Goal: Task Accomplishment & Management: Use online tool/utility

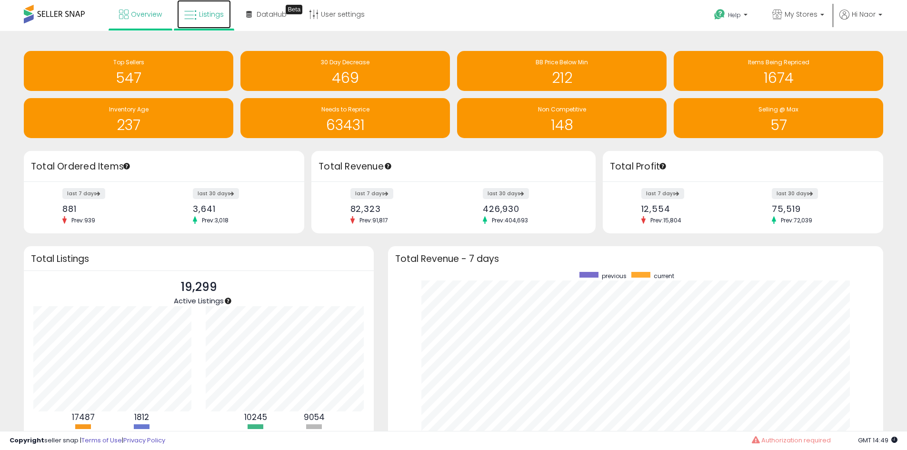
click at [191, 13] on icon at bounding box center [190, 15] width 12 height 12
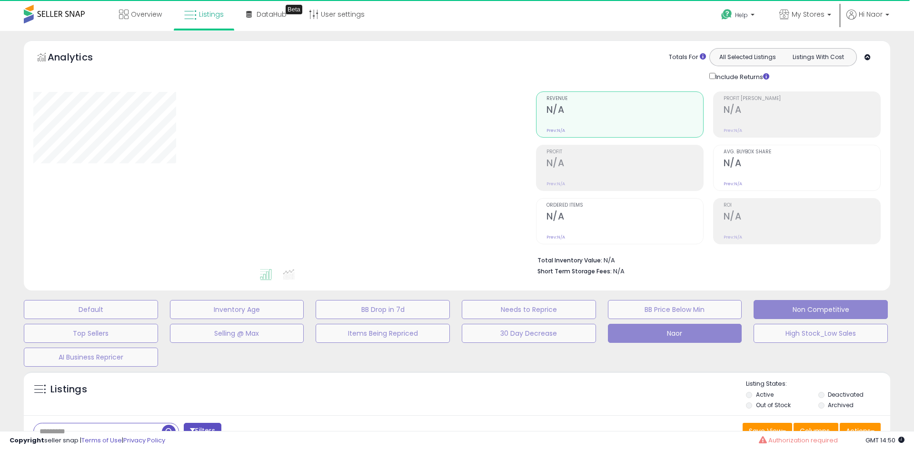
click at [158, 312] on button "Non Competitive" at bounding box center [91, 309] width 134 height 19
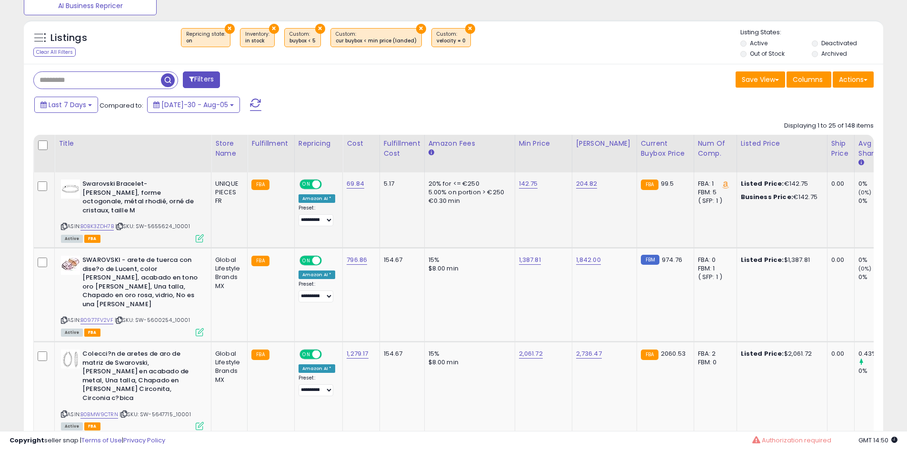
scroll to position [417, 0]
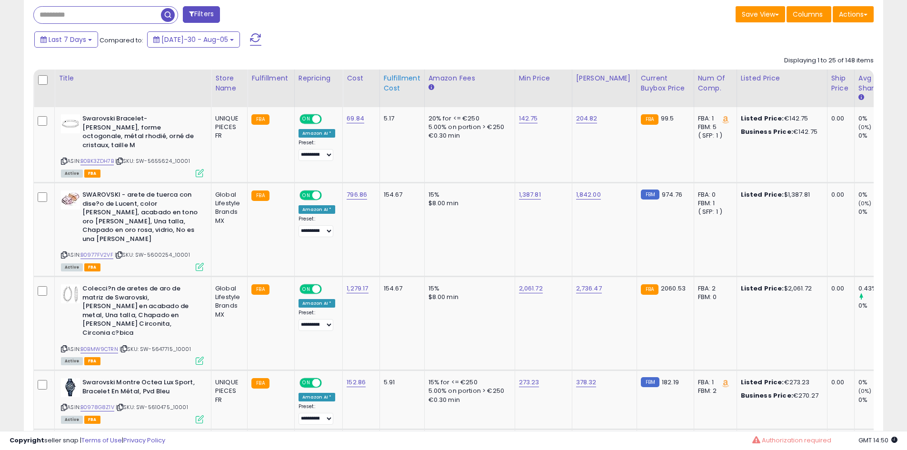
click at [397, 78] on div "Fulfillment Cost" at bounding box center [402, 83] width 37 height 20
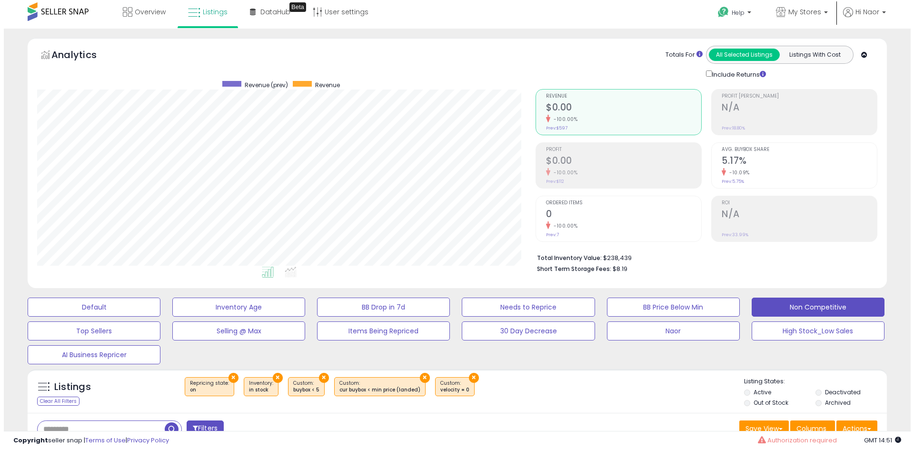
scroll to position [0, 0]
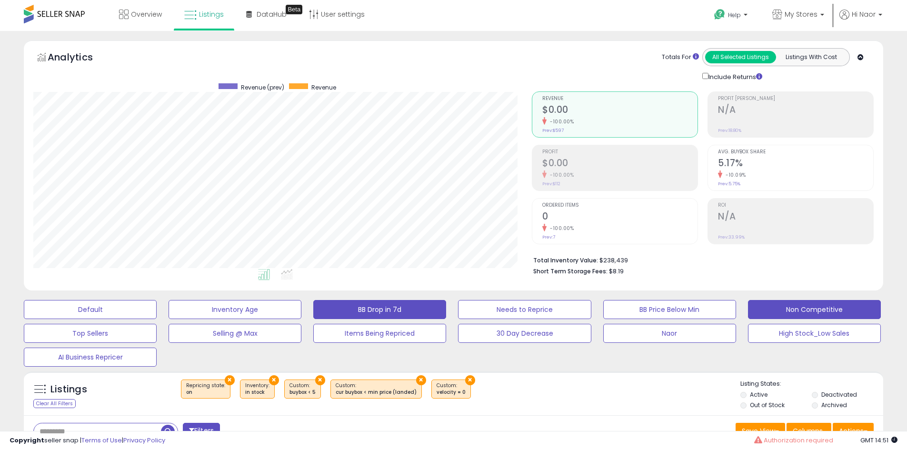
click at [157, 307] on button "BB Drop in 7d" at bounding box center [90, 309] width 133 height 19
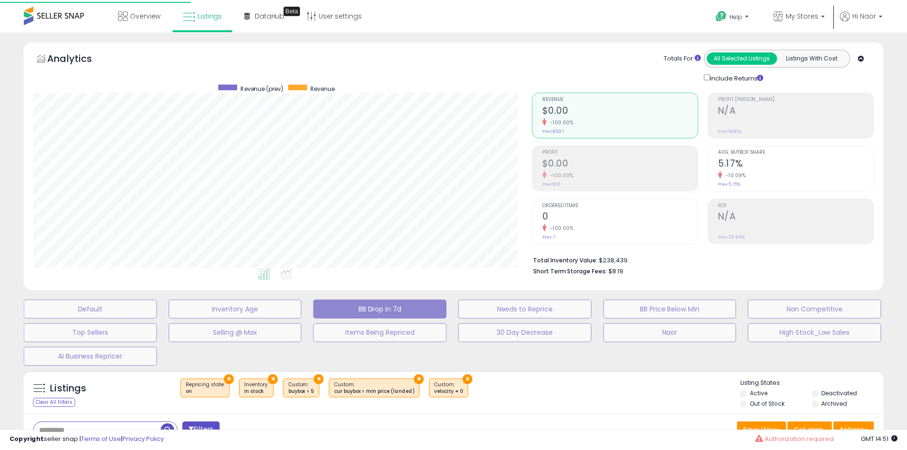
scroll to position [195, 503]
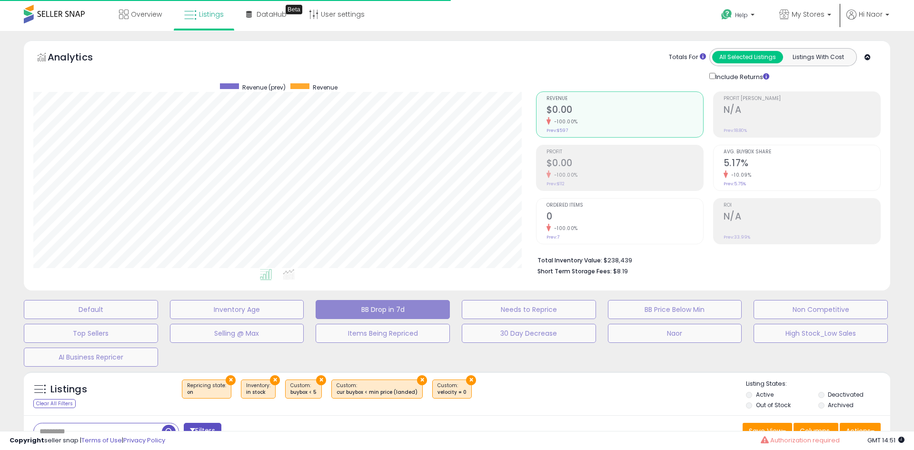
select select "**"
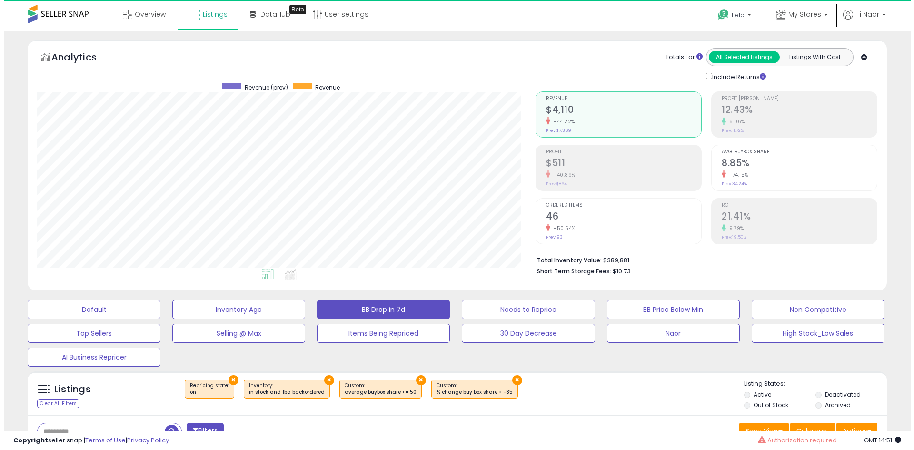
scroll to position [195, 498]
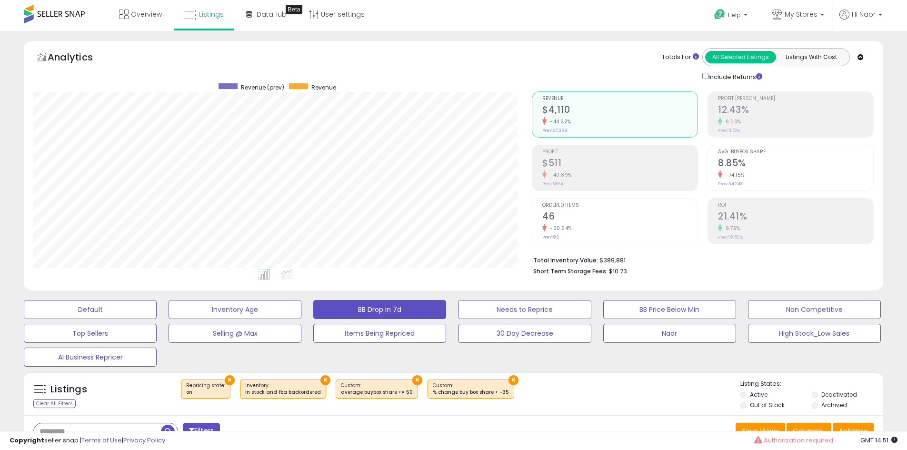
click at [574, 114] on h2 "$4,110" at bounding box center [619, 110] width 155 height 13
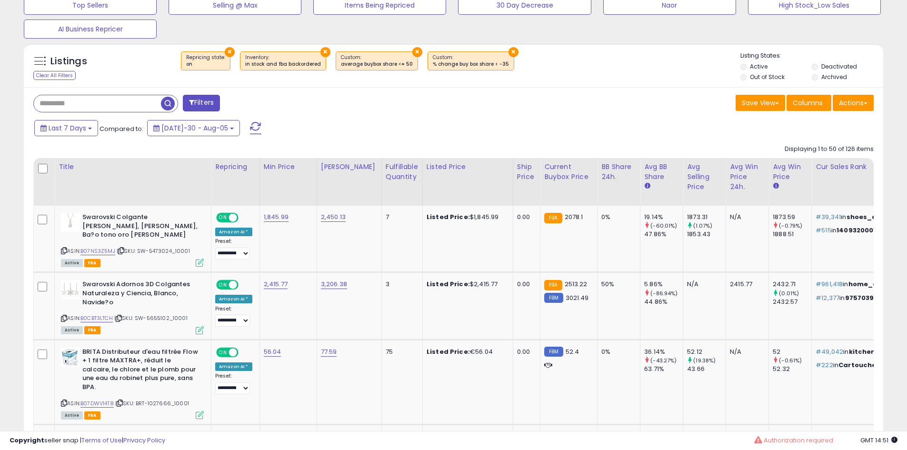
scroll to position [369, 0]
